Goal: Task Accomplishment & Management: Manage account settings

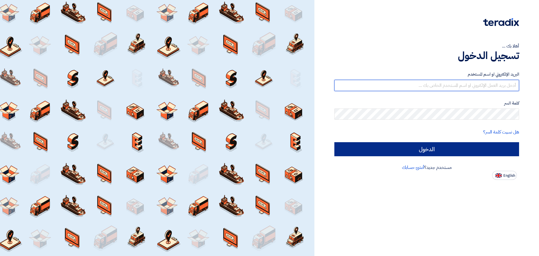
type input "[EMAIL_ADDRESS][DOMAIN_NAME]"
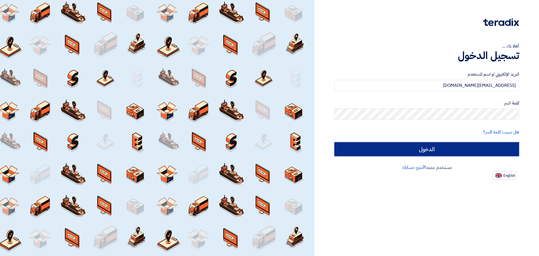
click at [400, 152] on input "الدخول" at bounding box center [426, 149] width 185 height 14
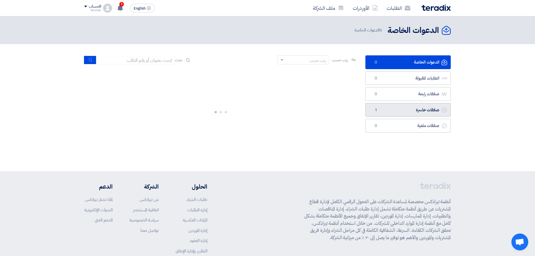
click at [416, 112] on link "صفقات خاسرة صفقات خاسرة 1" at bounding box center [407, 110] width 85 height 14
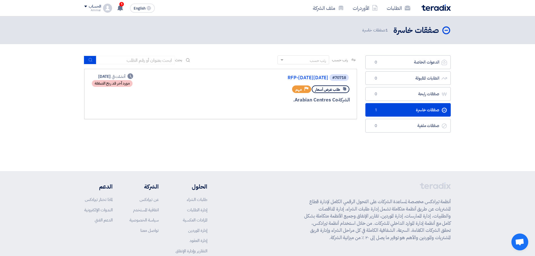
click at [215, 99] on div "الشركة Arabian Centres Co." at bounding box center [282, 99] width 135 height 7
click at [124, 83] on div "مورد آخر قد ربح الصفقة" at bounding box center [112, 83] width 41 height 7
click at [279, 80] on link "RFP-[DATE][DATE]" at bounding box center [272, 77] width 112 height 5
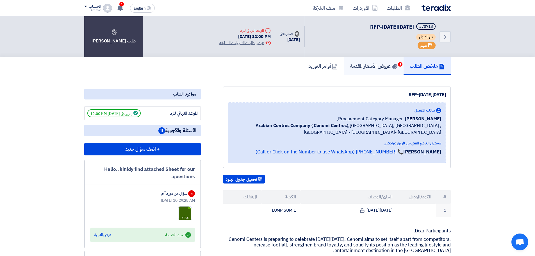
click at [375, 67] on h5 "عروض الأسعار المقدمة 1" at bounding box center [373, 66] width 47 height 6
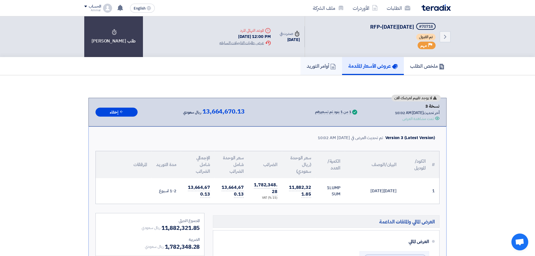
click at [317, 66] on h5 "أوامر التوريد" at bounding box center [321, 66] width 29 height 6
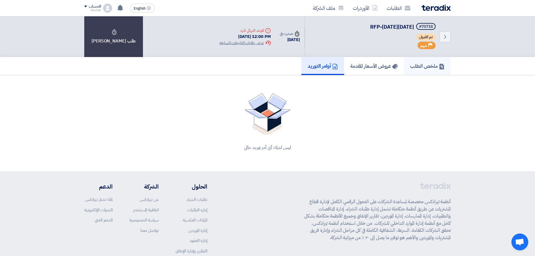
click at [416, 67] on h5 "ملخص الطلب" at bounding box center [427, 66] width 35 height 6
